Goal: Task Accomplishment & Management: Use online tool/utility

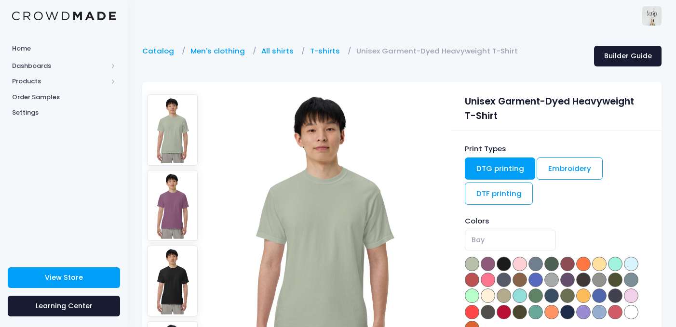
select select "Crimson"
click at [40, 45] on span "Home" at bounding box center [64, 49] width 104 height 10
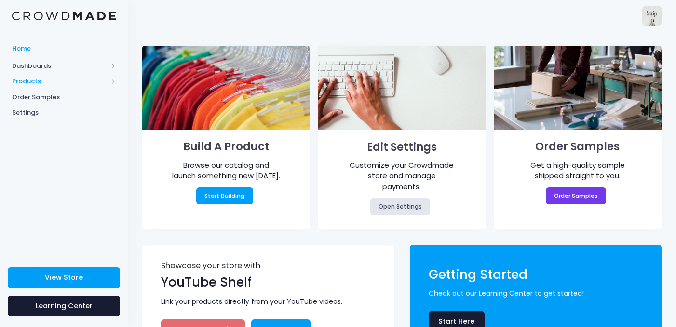
click at [31, 78] on span "Products" at bounding box center [59, 82] width 95 height 10
click at [44, 115] on span "Product Editor" at bounding box center [72, 113] width 88 height 10
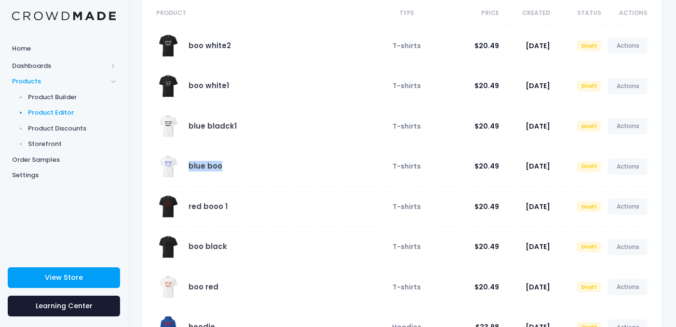
scroll to position [101, 0]
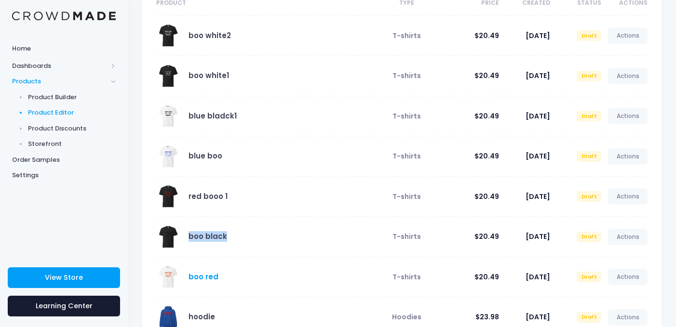
click at [207, 280] on link "boo red" at bounding box center [203, 277] width 30 height 10
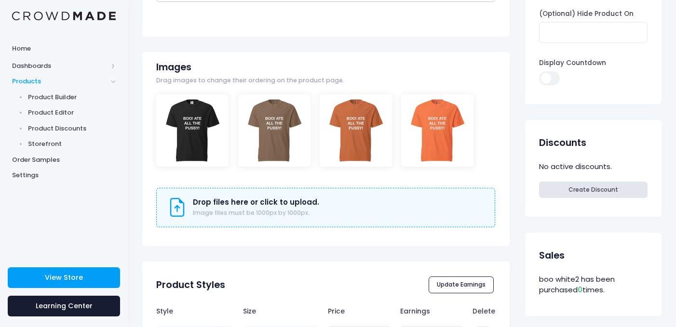
scroll to position [311, 0]
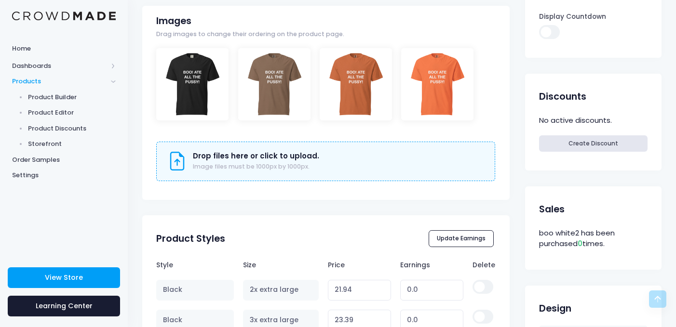
click at [51, 16] on img at bounding box center [64, 16] width 104 height 9
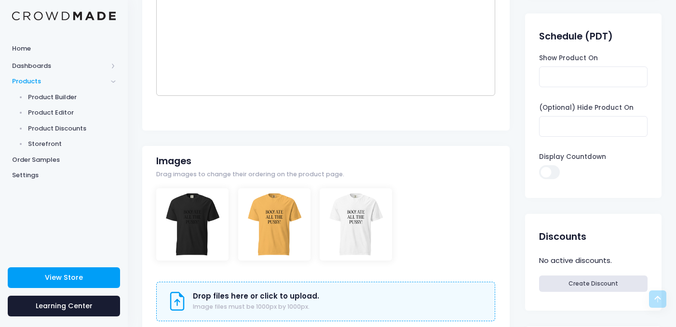
scroll to position [121, 0]
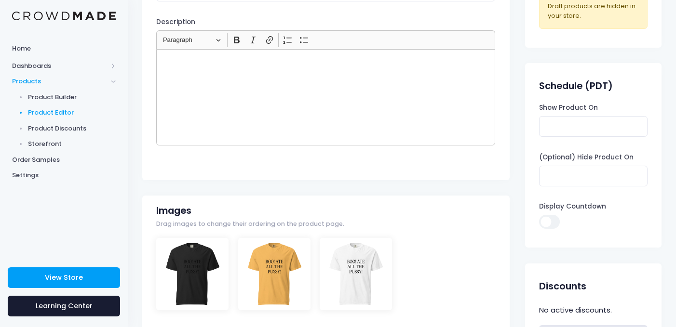
click at [49, 114] on span "Product Editor" at bounding box center [72, 113] width 88 height 10
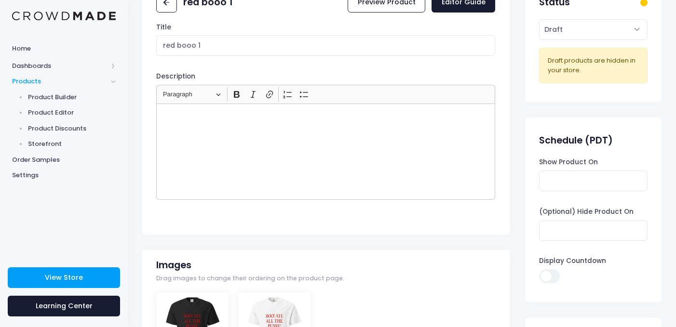
scroll to position [340, 0]
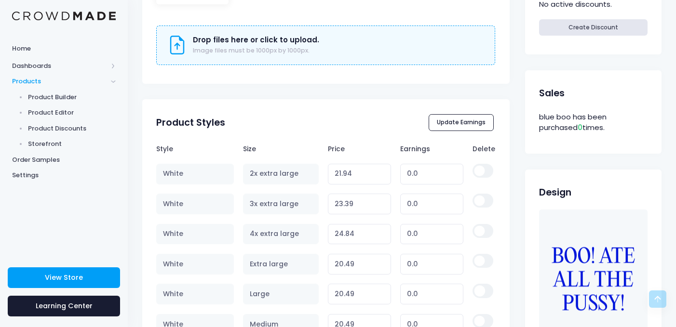
scroll to position [427, 0]
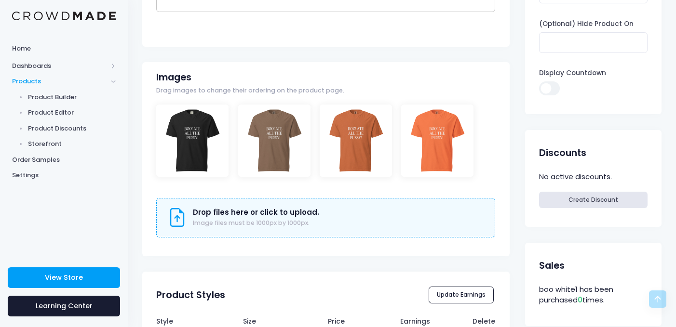
scroll to position [268, 0]
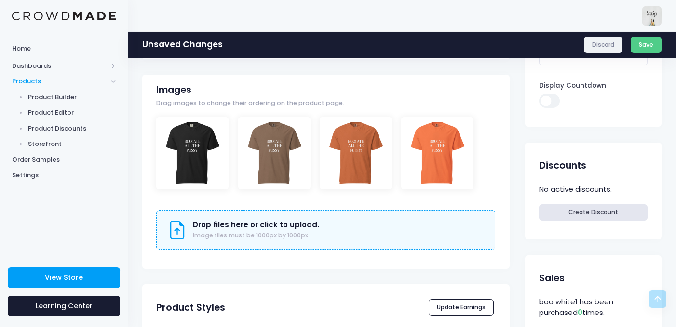
click at [586, 46] on link "Discard" at bounding box center [603, 45] width 39 height 16
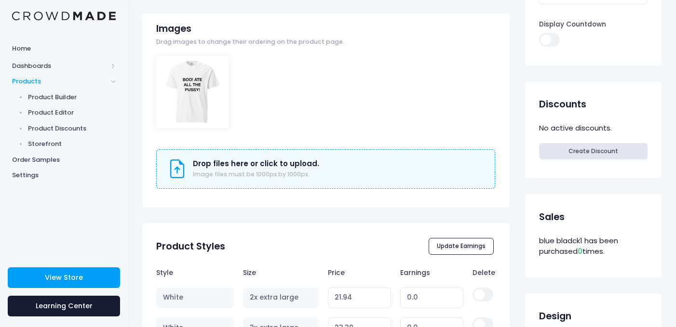
scroll to position [320, 0]
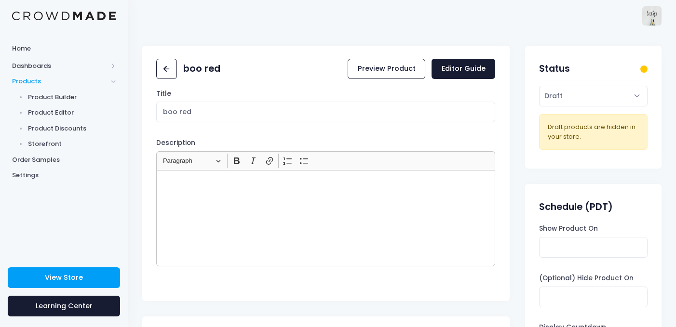
scroll to position [236, 0]
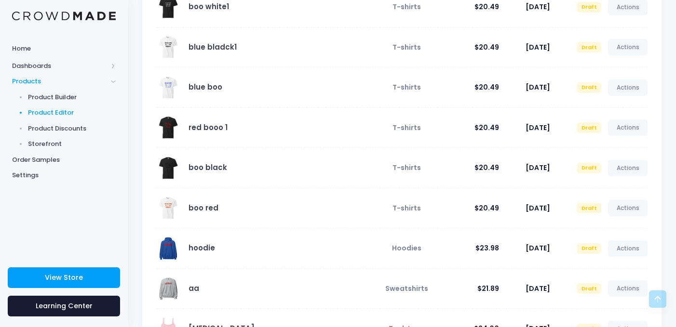
scroll to position [168, 0]
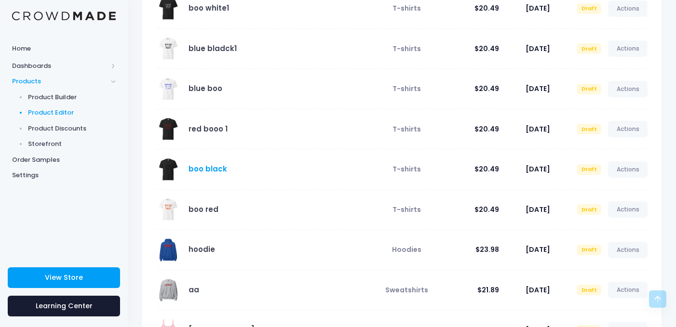
click at [197, 170] on link "boo black" at bounding box center [207, 169] width 39 height 10
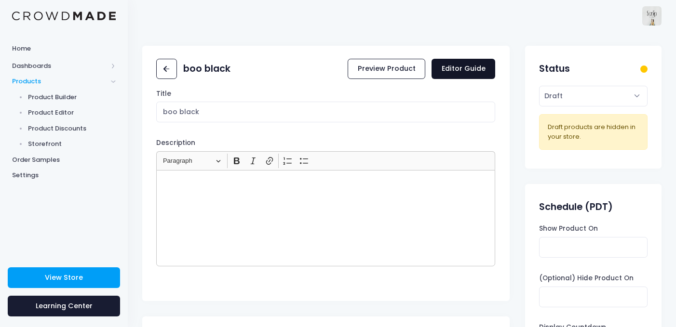
click at [459, 68] on link "Editor Guide" at bounding box center [463, 69] width 64 height 21
click at [164, 70] on icon at bounding box center [166, 69] width 11 height 11
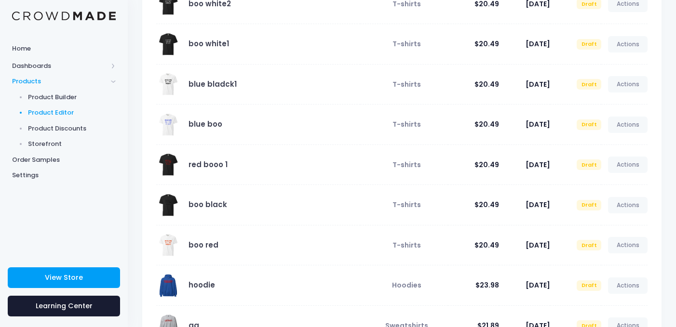
scroll to position [136, 0]
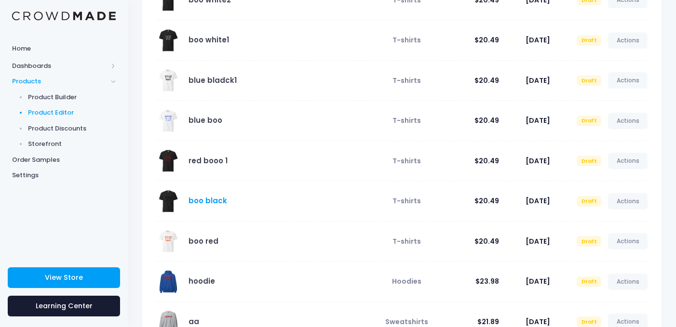
click at [210, 205] on link "boo black" at bounding box center [207, 201] width 39 height 10
click at [192, 200] on link "boo black" at bounding box center [207, 201] width 39 height 10
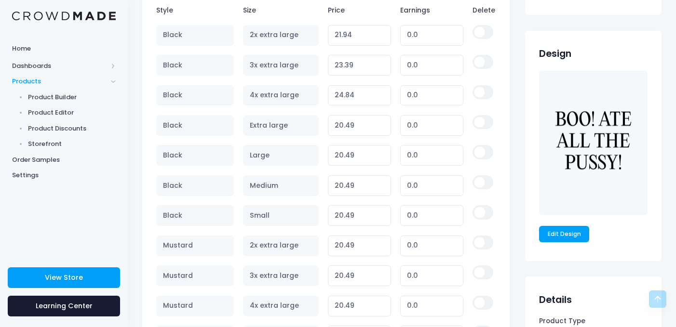
scroll to position [545, 0]
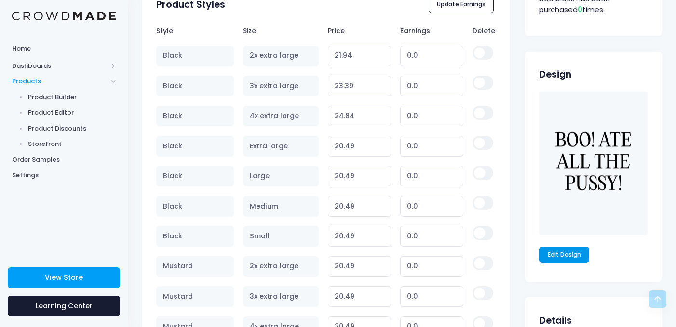
click at [561, 251] on link "Edit Design" at bounding box center [564, 255] width 50 height 16
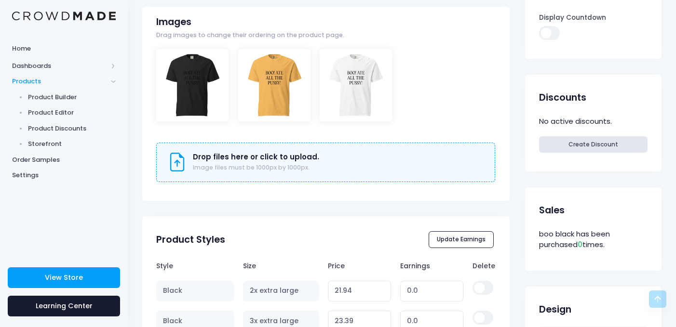
scroll to position [318, 0]
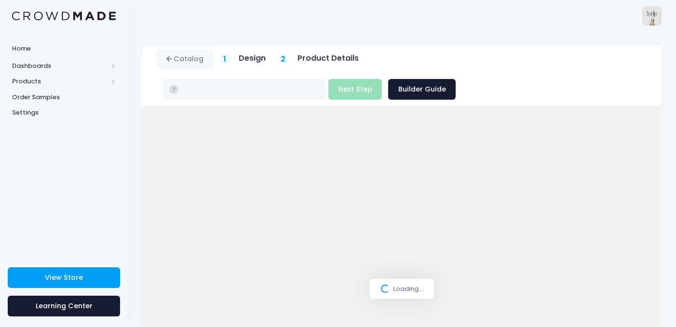
type input "$20.49 - $24.84"
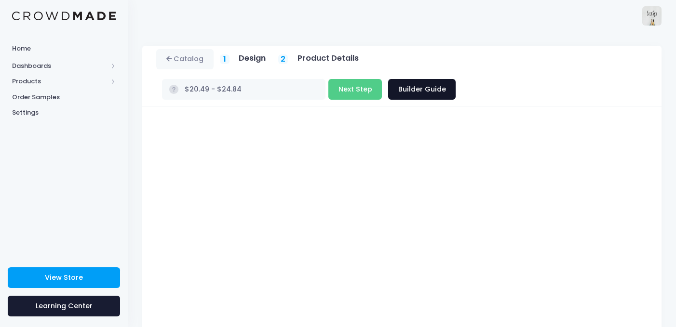
click at [455, 79] on link "Builder Guide" at bounding box center [421, 89] width 67 height 21
click at [382, 79] on button "Next Step" at bounding box center [354, 89] width 53 height 21
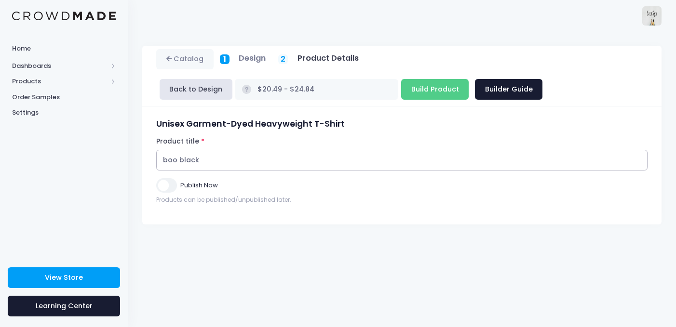
click at [352, 157] on input "boo black" at bounding box center [401, 160] width 491 height 21
type input "boo black (pick)"
click at [401, 90] on input "Build Product" at bounding box center [434, 89] width 67 height 21
type input "Building product..."
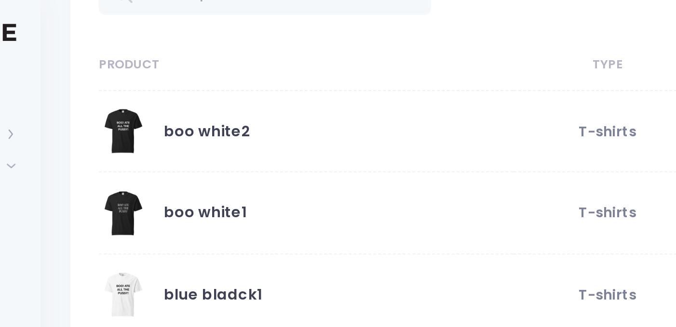
scroll to position [70, 0]
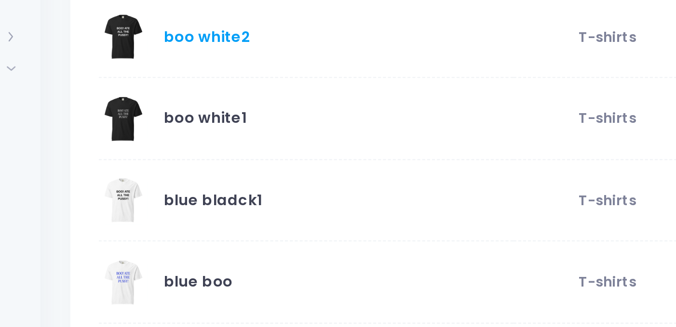
click at [205, 67] on link "boo white2" at bounding box center [209, 66] width 42 height 10
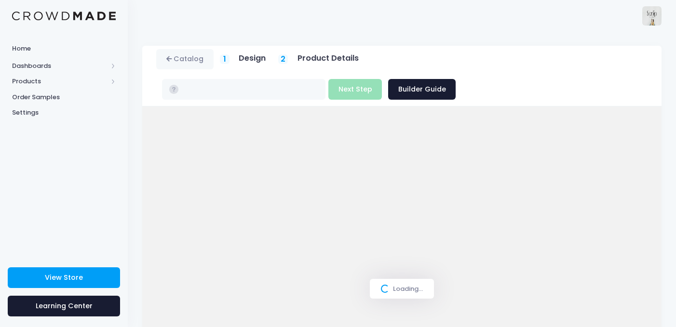
type input "$20.49 - $24.84"
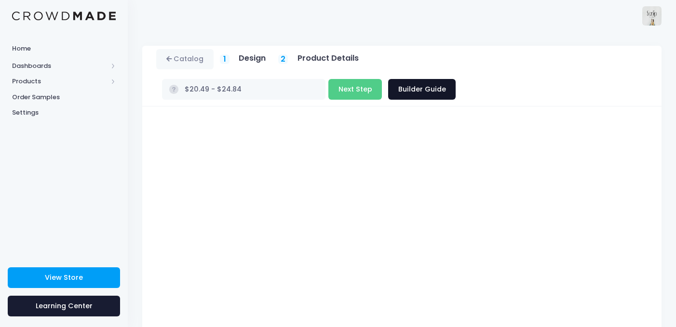
click at [455, 79] on link "Builder Guide" at bounding box center [421, 89] width 67 height 21
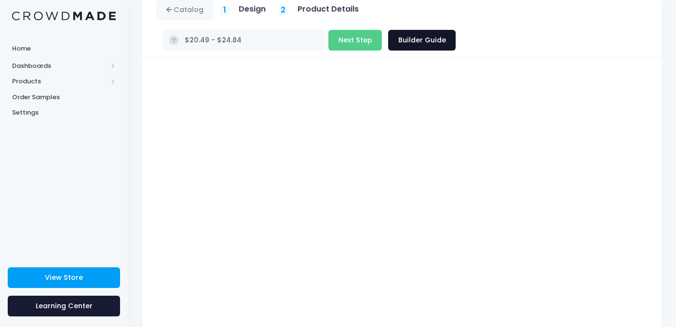
scroll to position [50, 0]
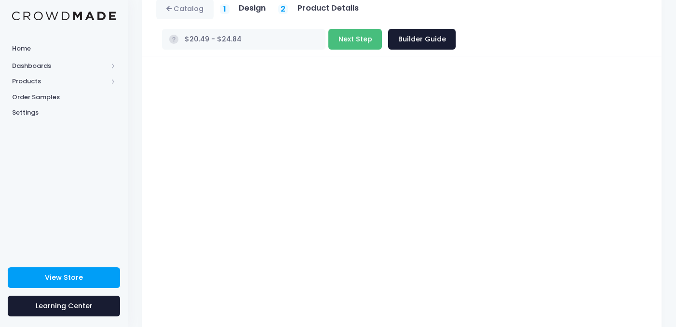
click at [382, 29] on button "Next Step" at bounding box center [354, 39] width 53 height 21
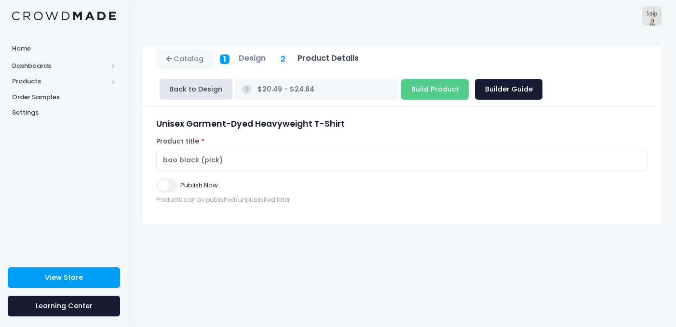
scroll to position [0, 0]
click at [312, 150] on input "boo black (pick)" at bounding box center [401, 160] width 491 height 21
type input "Boo!"
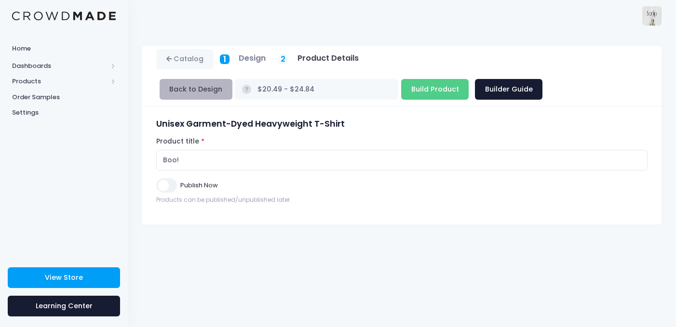
click at [190, 93] on button "Back to Design" at bounding box center [196, 89] width 73 height 21
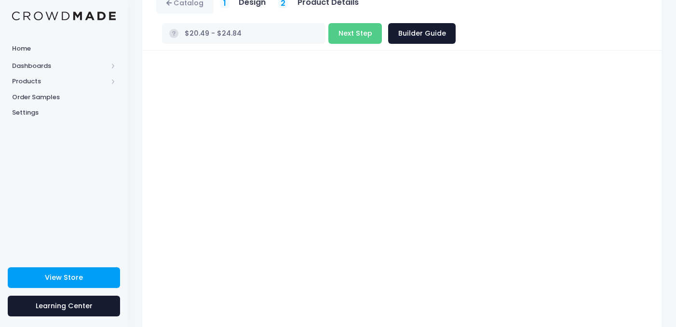
scroll to position [47, 0]
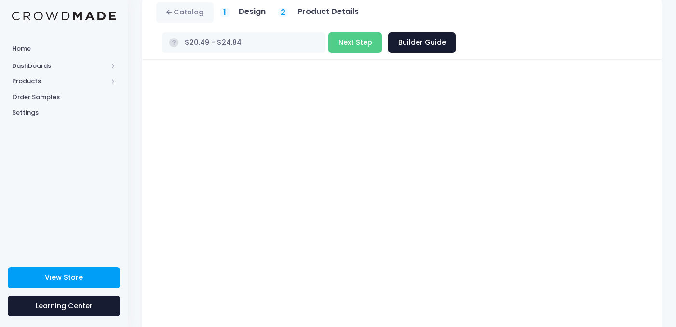
click at [302, 13] on h5 "Product Details" at bounding box center [327, 12] width 61 height 10
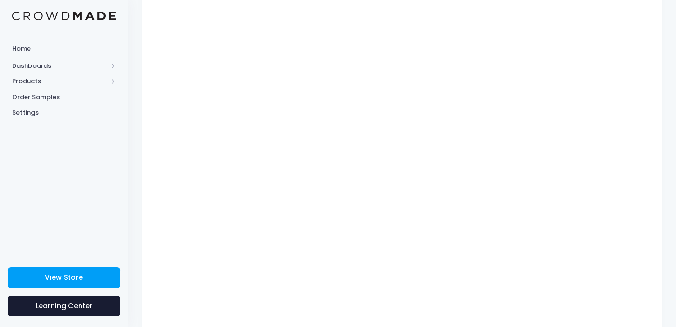
scroll to position [0, 0]
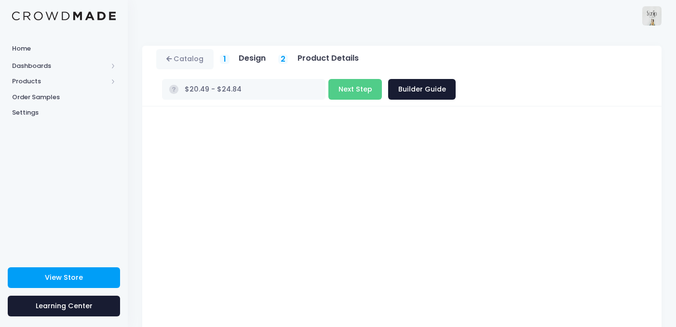
click at [178, 85] on rect at bounding box center [173, 89] width 9 height 9
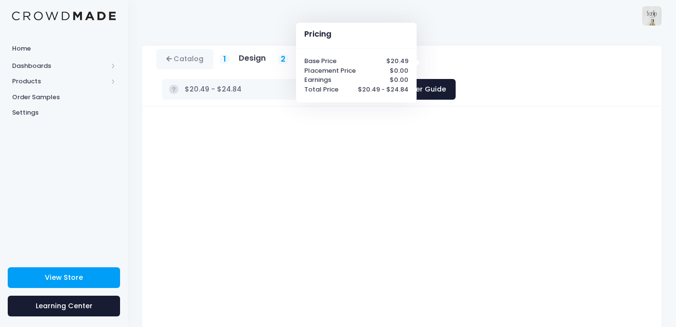
click at [382, 79] on button "Next Step" at bounding box center [354, 89] width 53 height 21
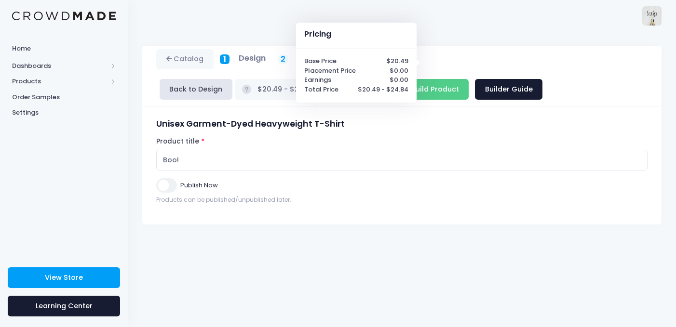
click at [374, 212] on div "Unisex Garment-Dyed Heavyweight T-Shirt Product title Boo! Set your earnings $ …" at bounding box center [402, 165] width 500 height 93
click at [383, 202] on div "Products can be published/unpublished later." at bounding box center [401, 200] width 491 height 9
click at [381, 169] on input "Boo!" at bounding box center [401, 160] width 491 height 21
click at [381, 157] on input "Boo!" at bounding box center [401, 160] width 491 height 21
click at [501, 78] on div "Catalog 1 Design 2 Product Details" at bounding box center [401, 76] width 519 height 61
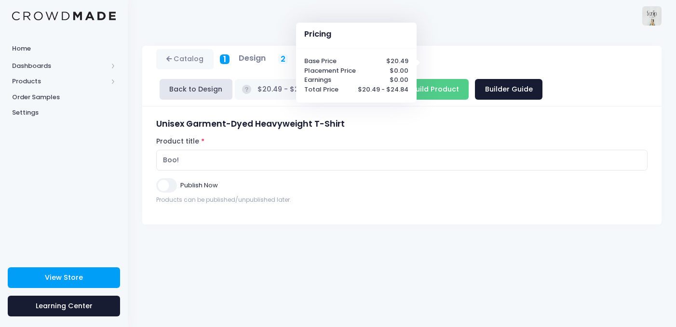
click at [490, 42] on div "Catalog 1 Design 2 Product Details" at bounding box center [402, 179] width 548 height 296
click at [166, 59] on icon at bounding box center [170, 59] width 8 height 0
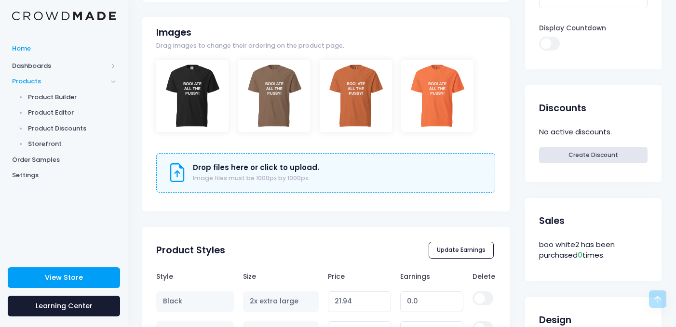
scroll to position [226, 0]
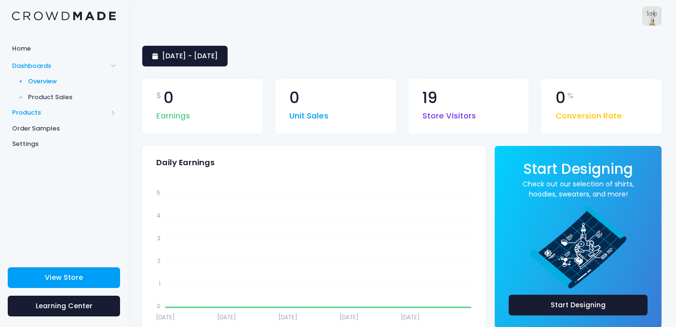
click at [30, 113] on span "Products" at bounding box center [59, 113] width 95 height 10
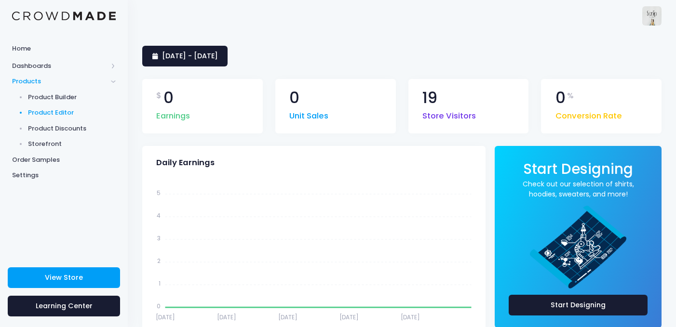
click at [38, 107] on link "Product Editor" at bounding box center [64, 113] width 128 height 16
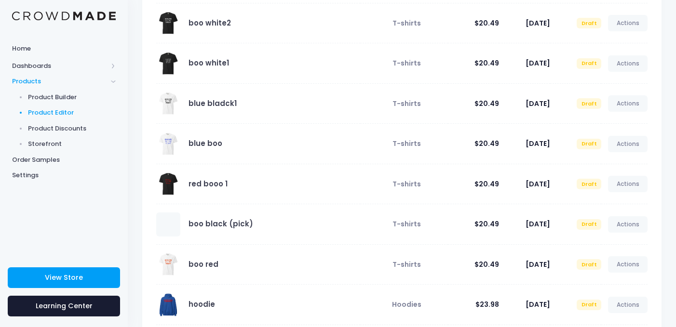
scroll to position [112, 0]
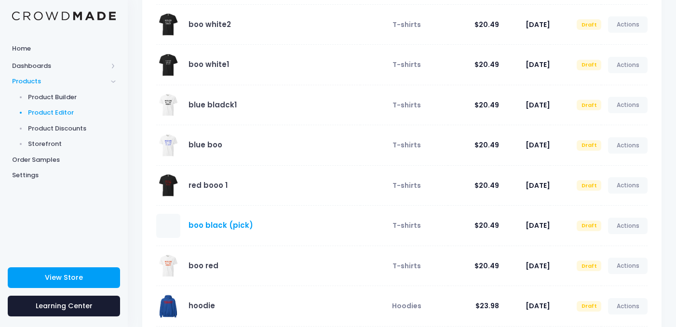
click at [204, 224] on link "boo black (pick)" at bounding box center [220, 225] width 65 height 10
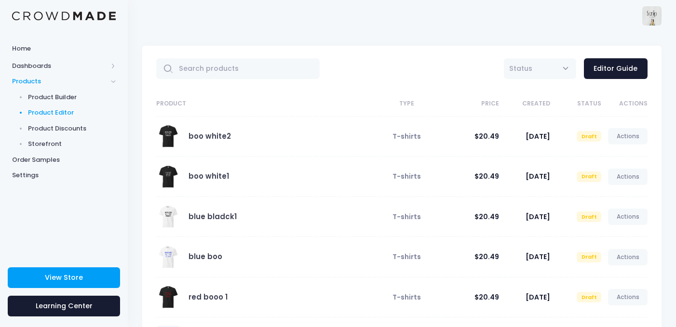
scroll to position [70, 0]
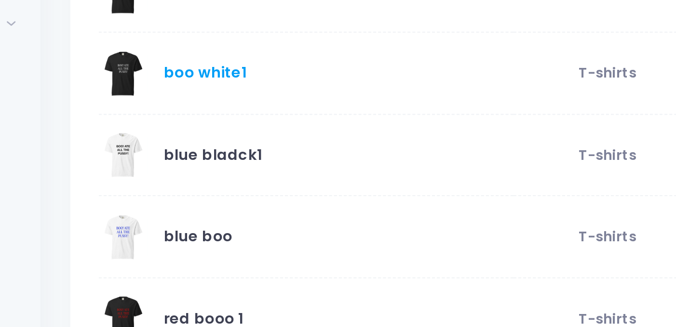
click at [205, 108] on link "boo white1" at bounding box center [208, 106] width 40 height 10
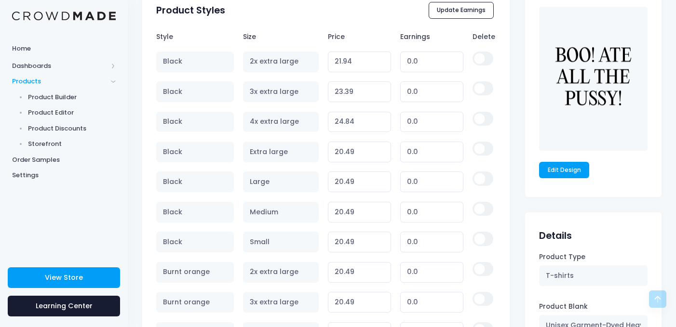
scroll to position [652, 0]
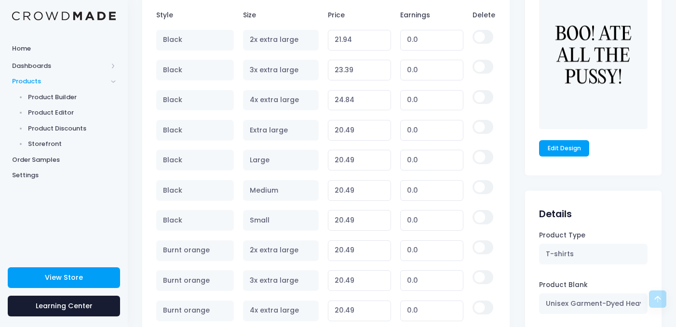
click at [558, 157] on div "Edit Design" at bounding box center [593, 77] width 136 height 184
click at [558, 145] on link "Edit Design" at bounding box center [564, 148] width 50 height 16
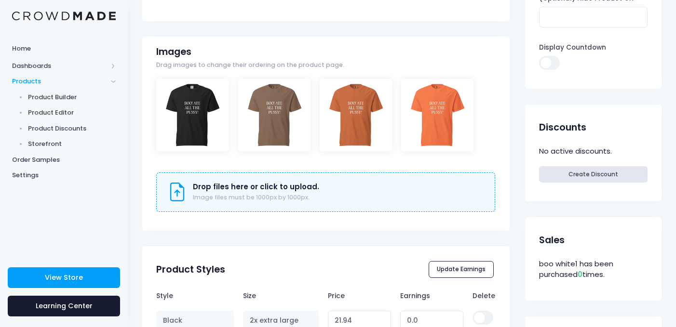
scroll to position [297, 0]
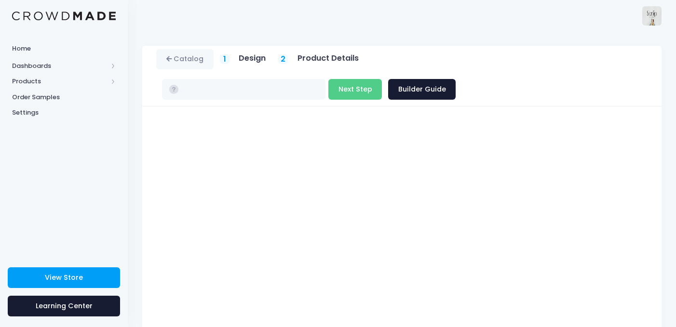
type input "$20.49 - $24.84"
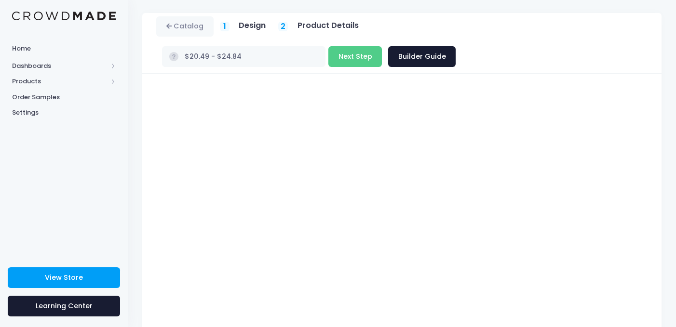
scroll to position [28, 0]
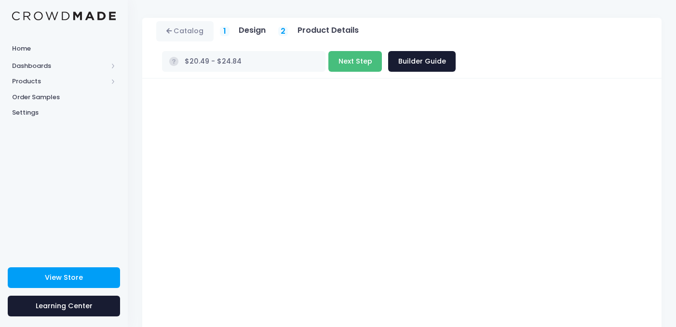
click at [382, 51] on button "Next Step" at bounding box center [354, 61] width 53 height 21
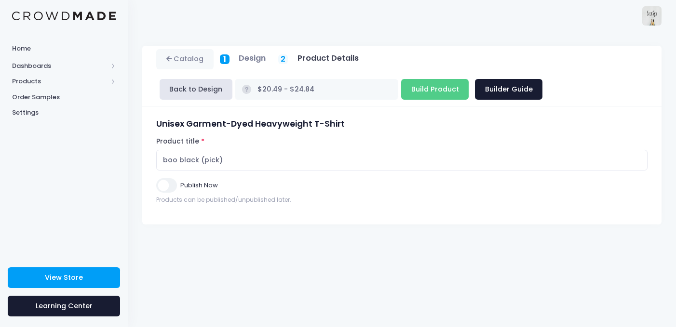
scroll to position [0, 0]
click at [500, 148] on div "Product title boo black (pick)" at bounding box center [401, 154] width 491 height 34
click at [495, 156] on input "boo black (pick)" at bounding box center [401, 160] width 491 height 21
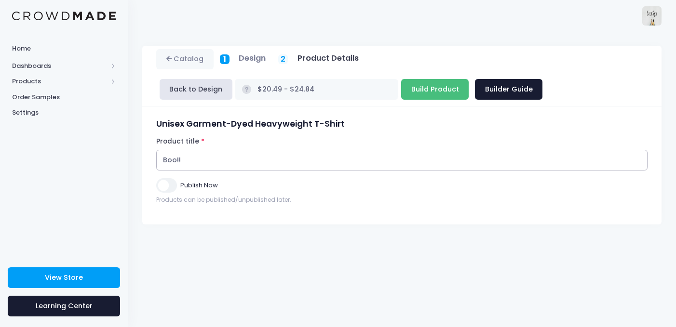
type input "Boo!!"
click at [401, 93] on input "Build Product" at bounding box center [434, 89] width 67 height 21
type input "Building product..."
